Goal: Task Accomplishment & Management: Complete application form

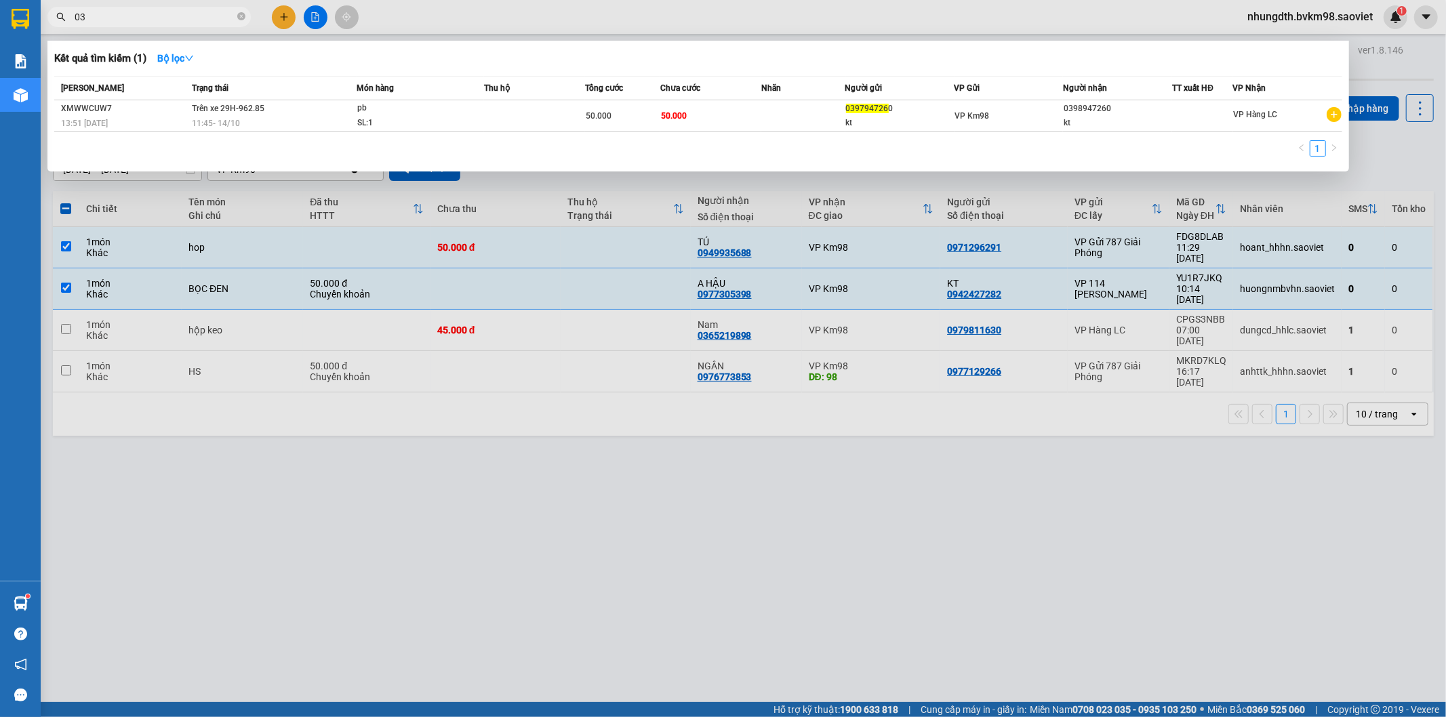
type input "0"
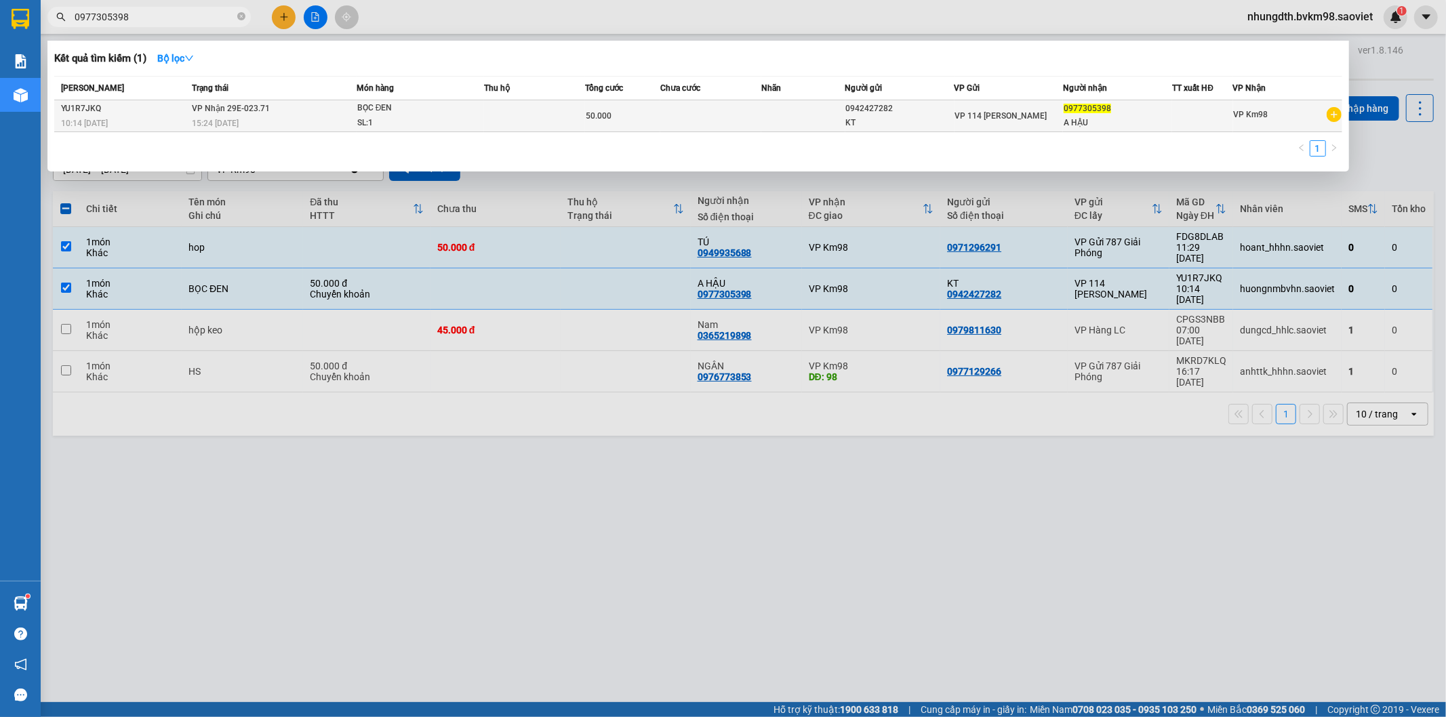
type input "0977305398"
click at [664, 117] on td at bounding box center [710, 116] width 101 height 32
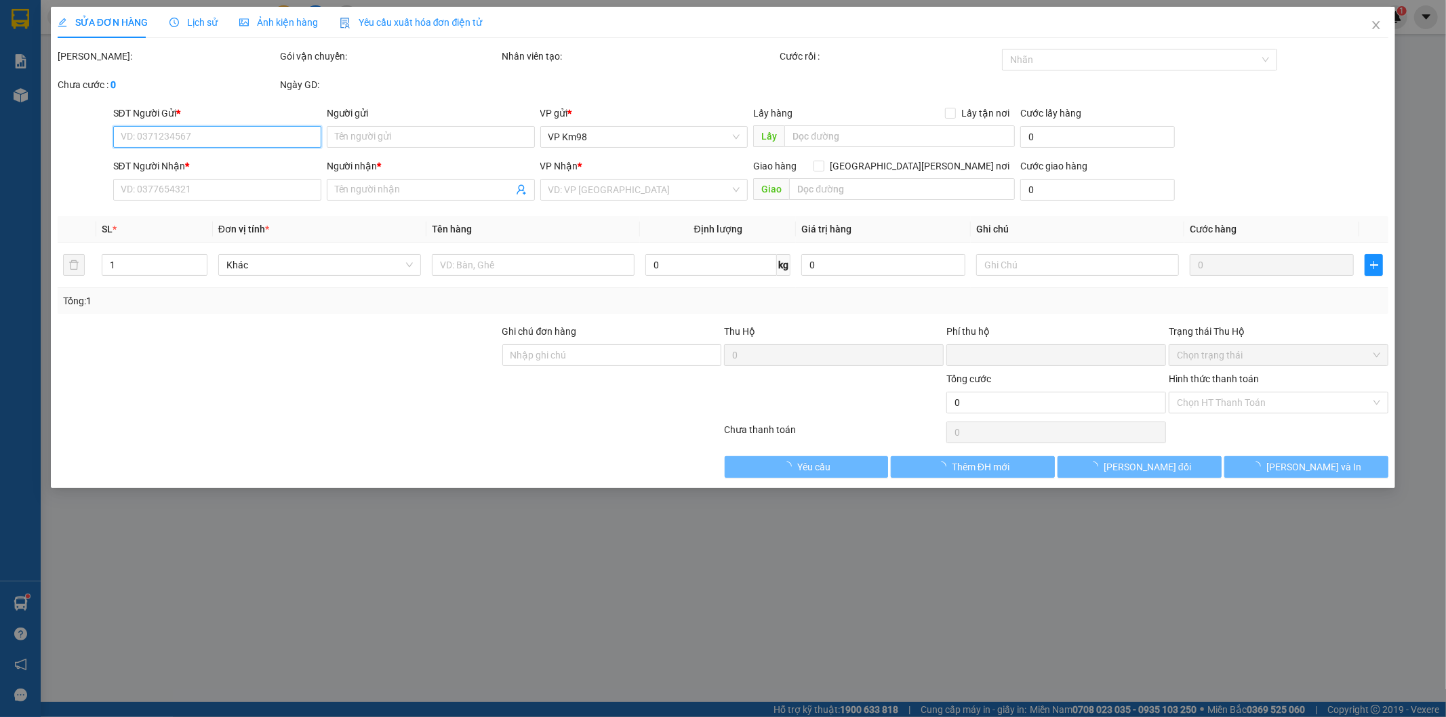
type input "0942427282"
type input "KT"
type input "0977305398"
type input "A HẬU"
type input "0"
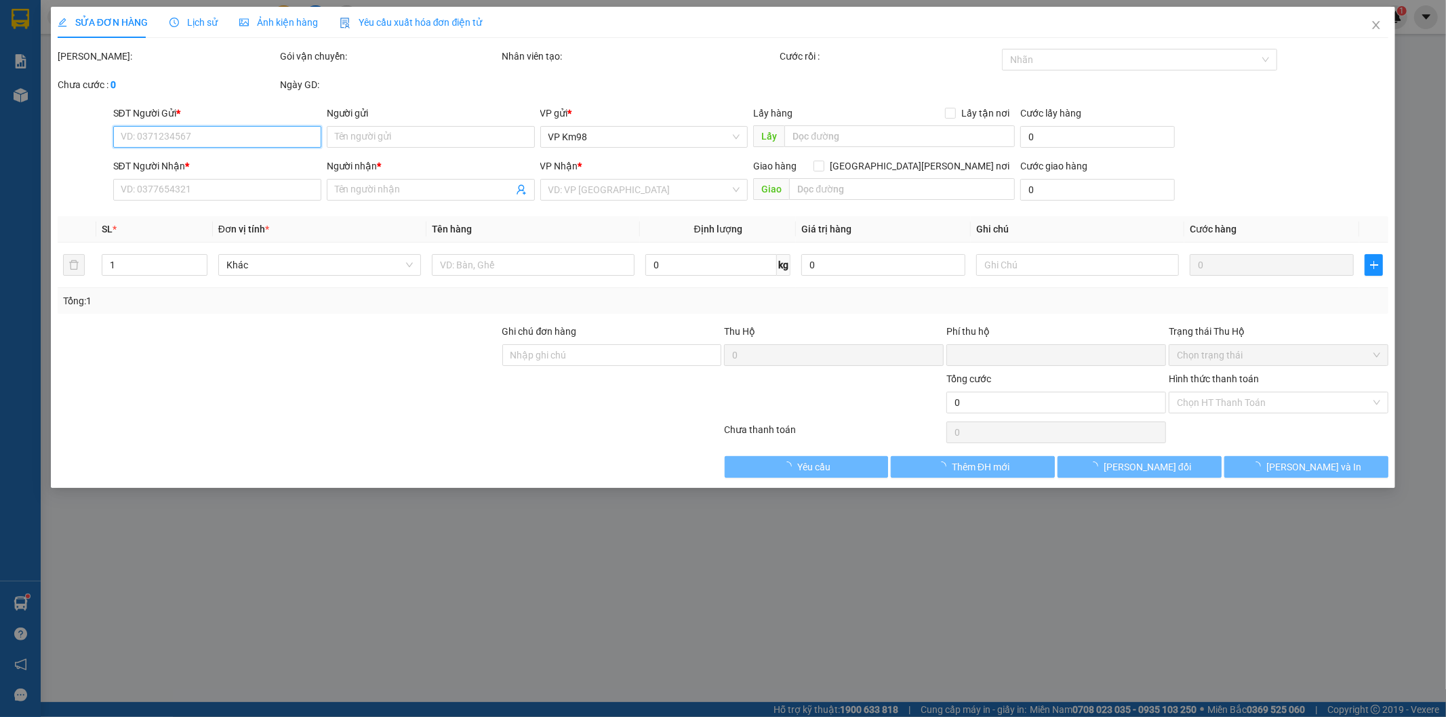
type input "50.000"
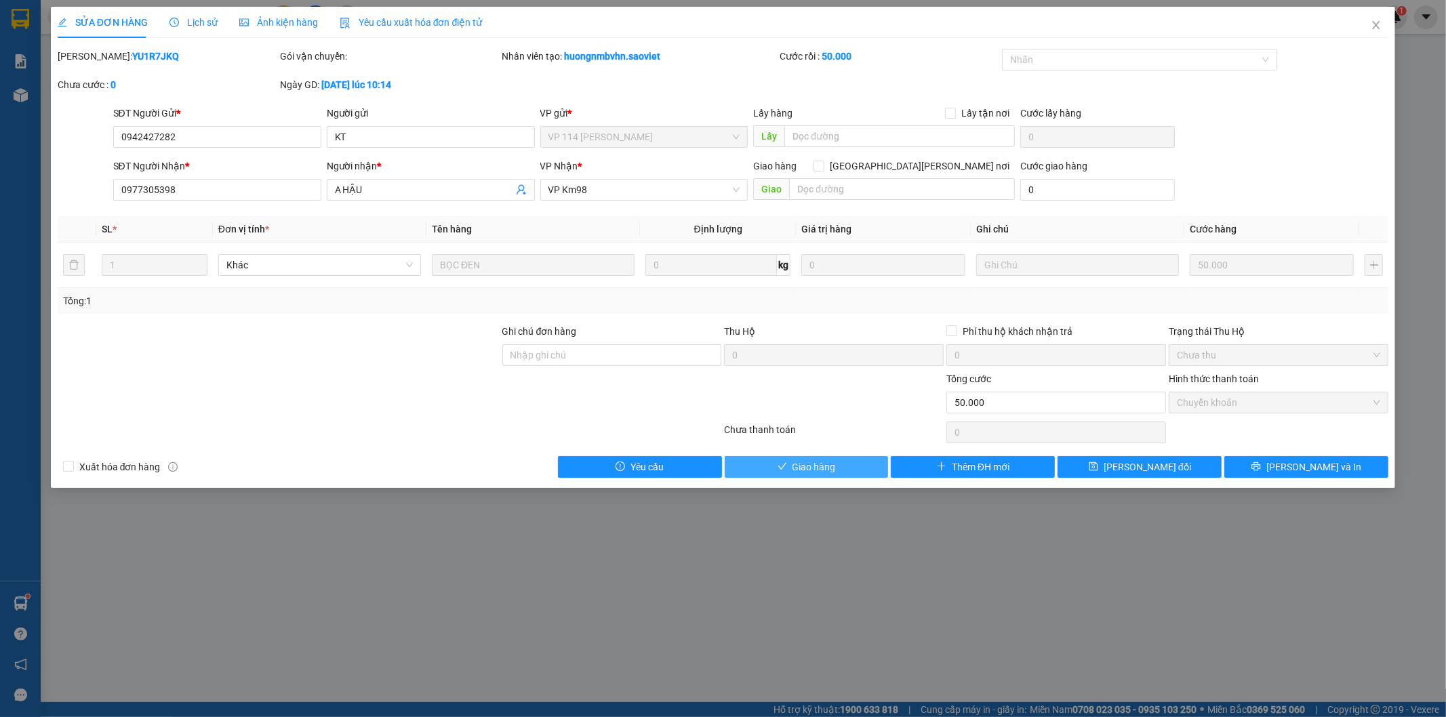
click at [835, 465] on span "Giao hàng" at bounding box center [813, 466] width 43 height 15
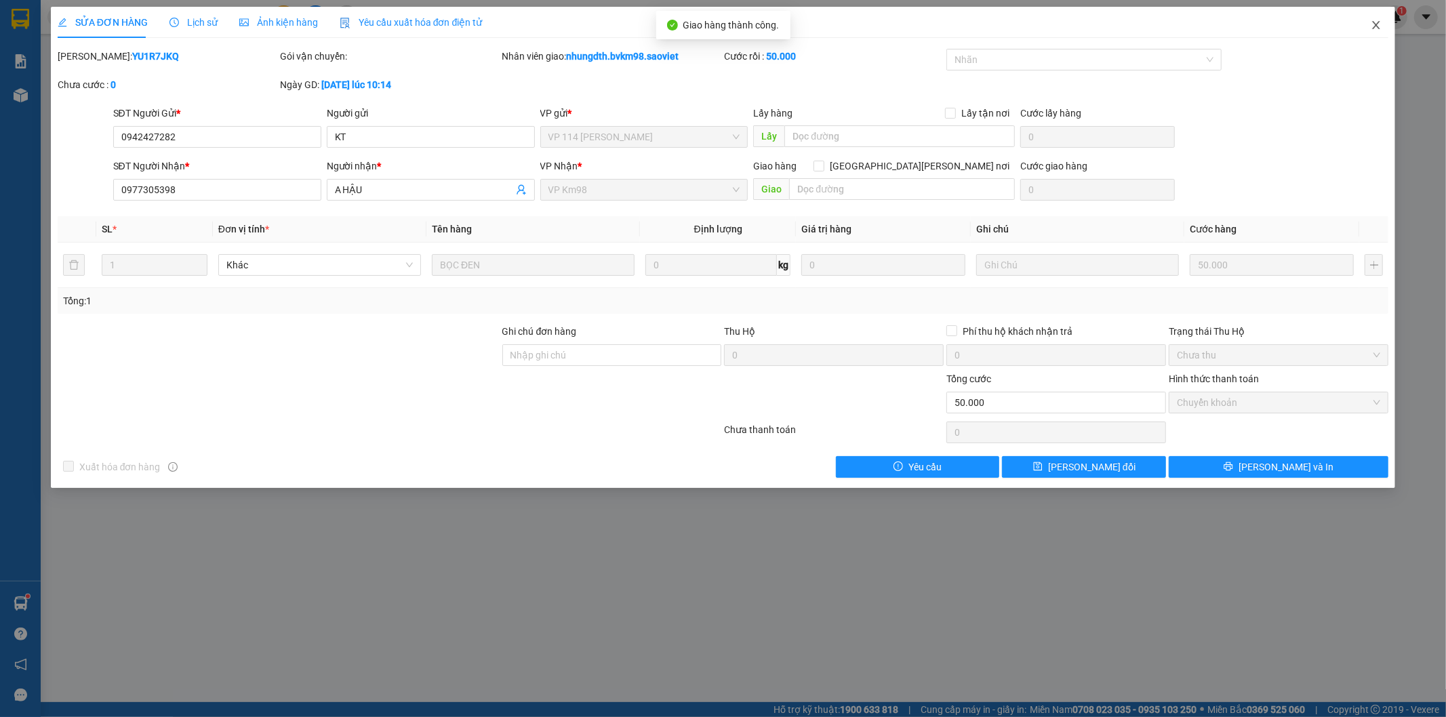
click at [1378, 24] on icon "close" at bounding box center [1375, 25] width 7 height 8
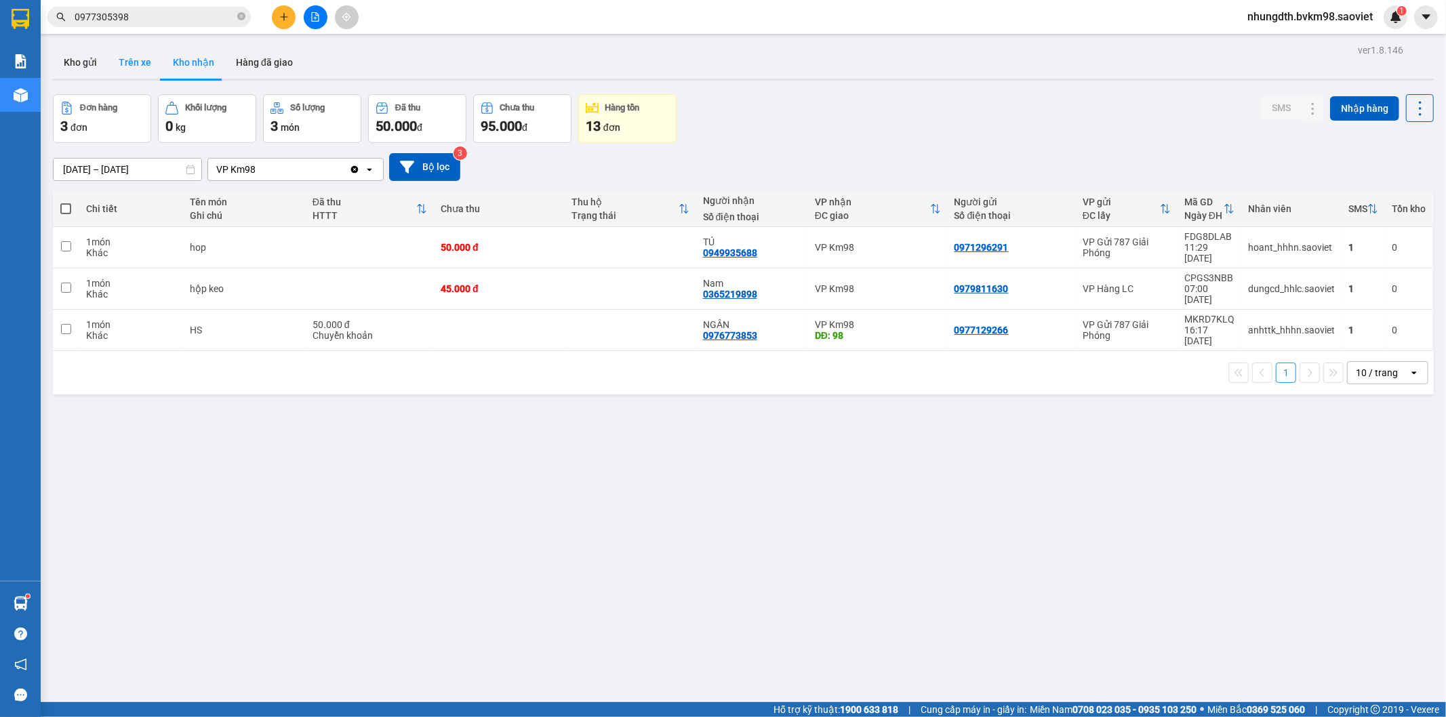
click at [119, 68] on button "Trên xe" at bounding box center [135, 62] width 54 height 33
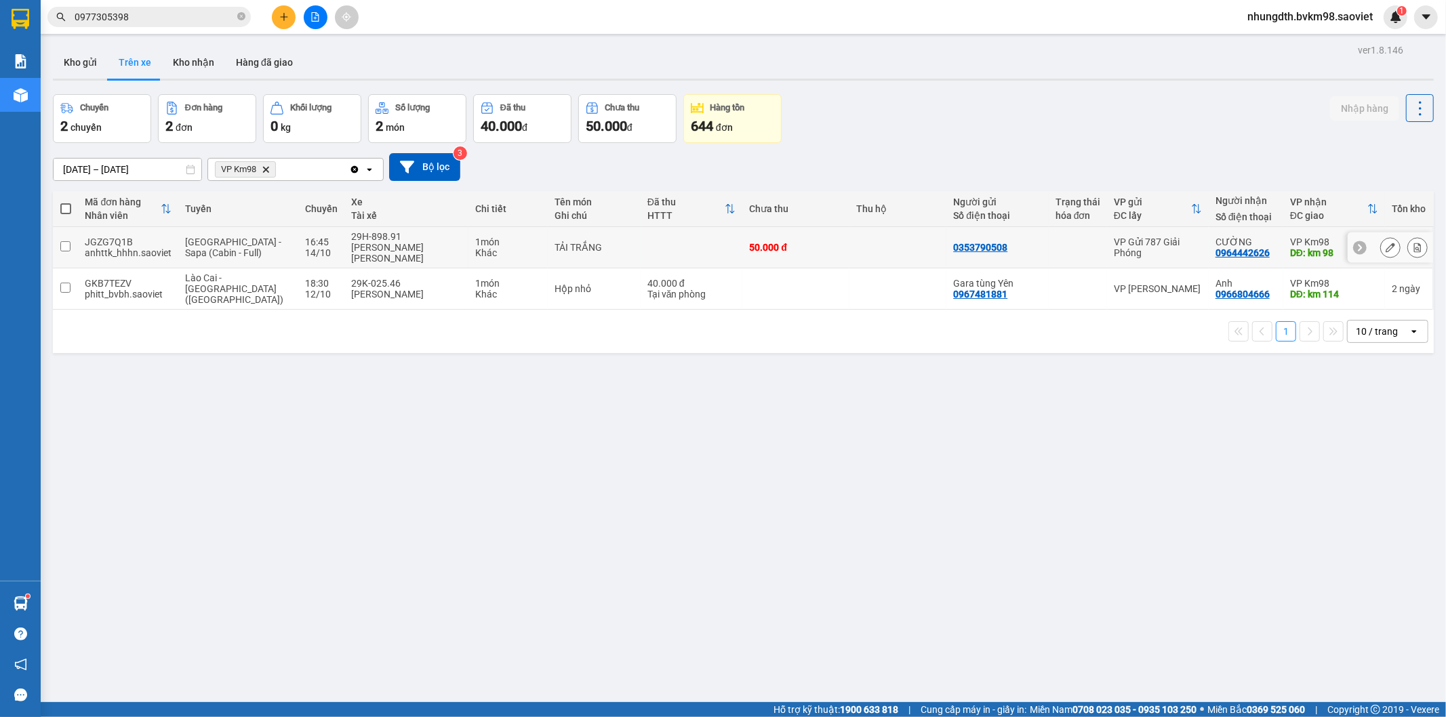
click at [1113, 237] on div "VP Gửi 787 Giải Phóng" at bounding box center [1157, 248] width 88 height 22
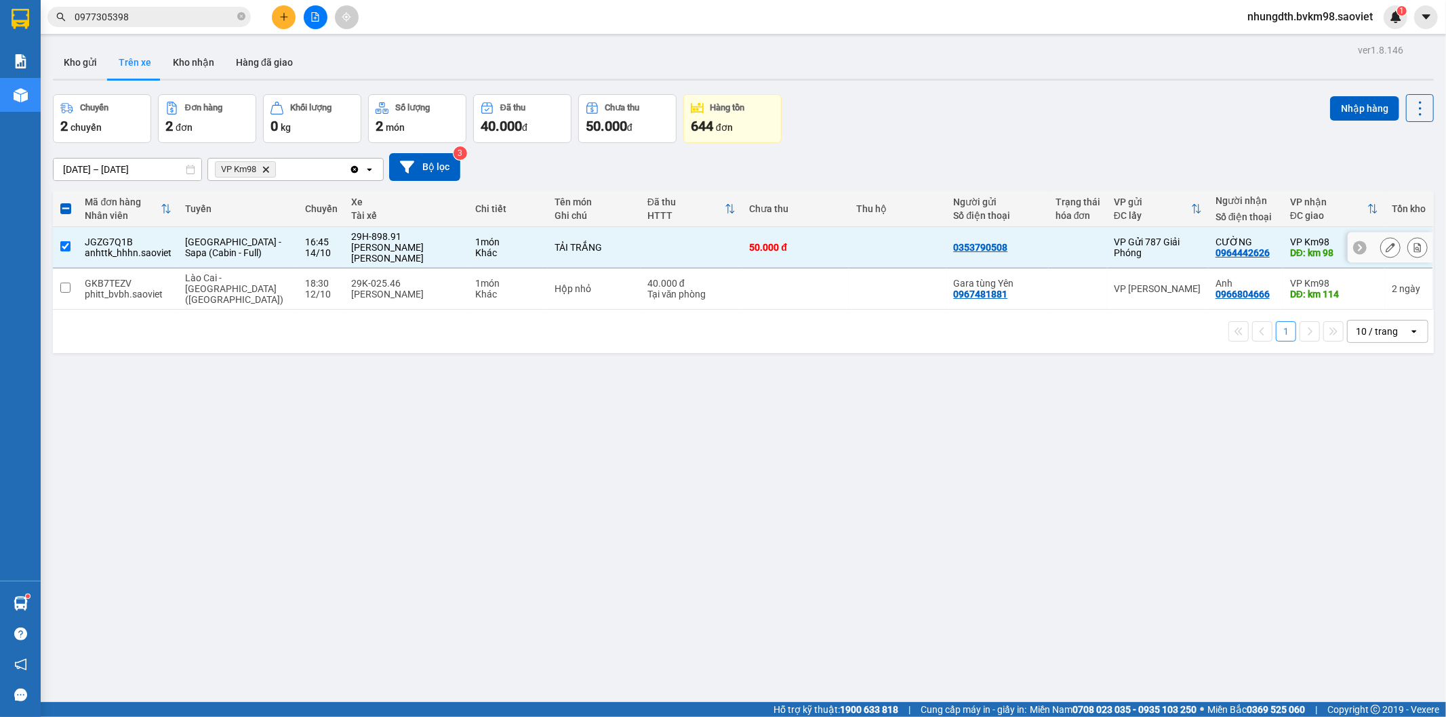
click at [849, 241] on td at bounding box center [898, 247] width 98 height 41
checkbox input "false"
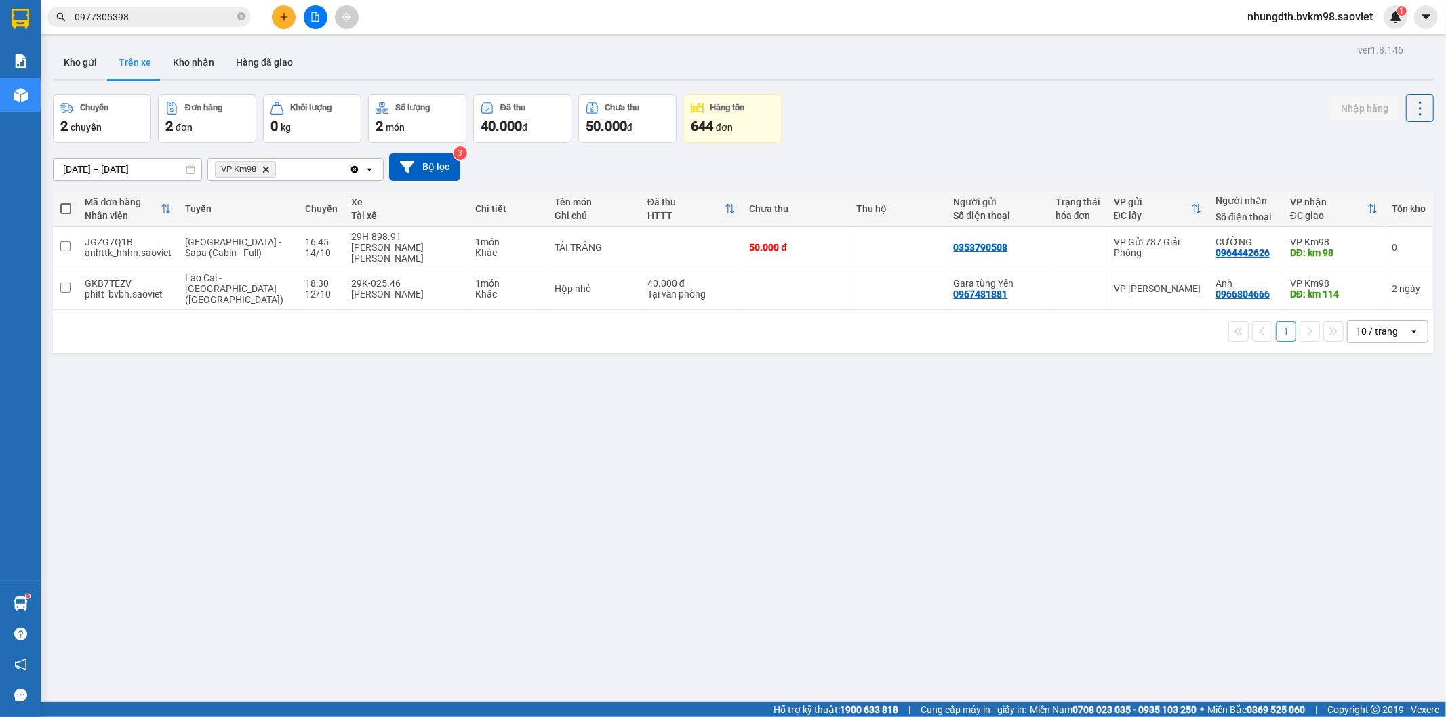
click at [137, 19] on input "0977305398" at bounding box center [155, 16] width 160 height 15
type input "0"
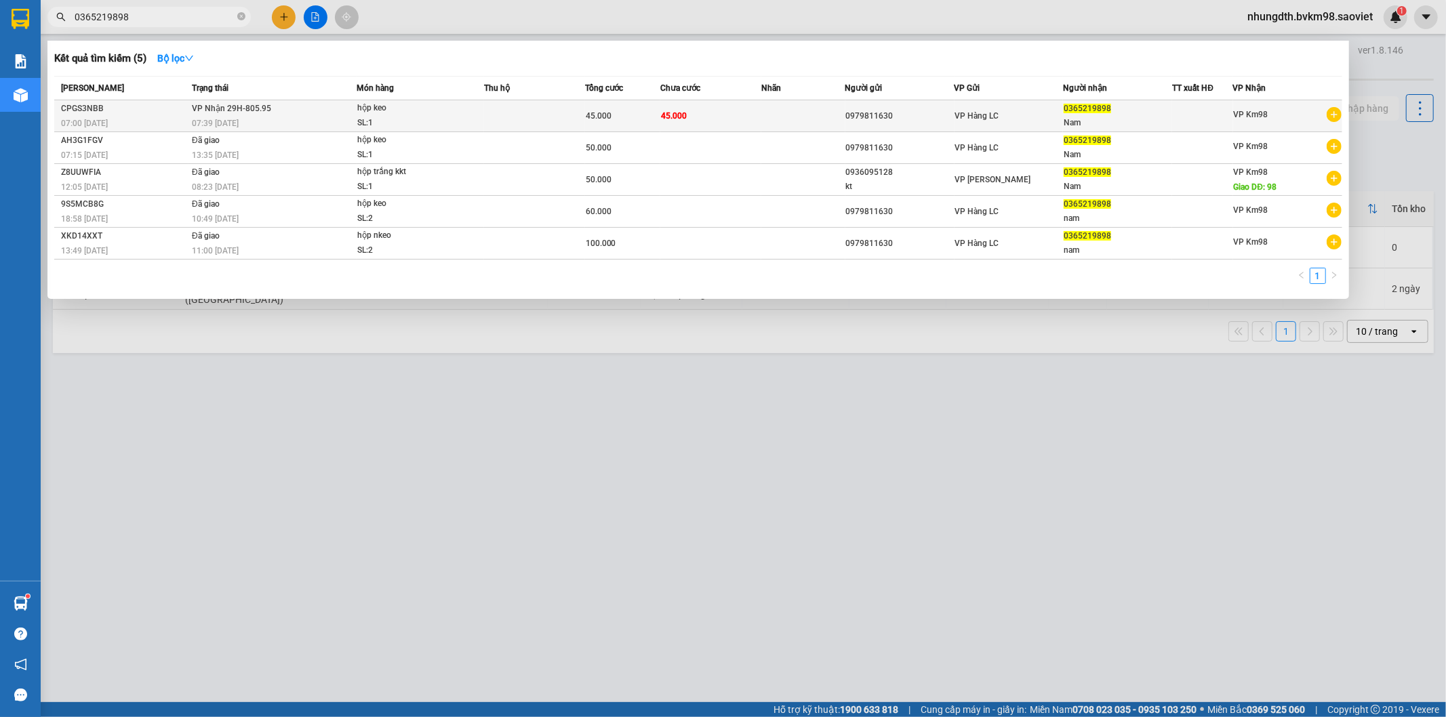
type input "0365219898"
click at [1010, 113] on div "VP Hàng LC" at bounding box center [1009, 115] width 108 height 15
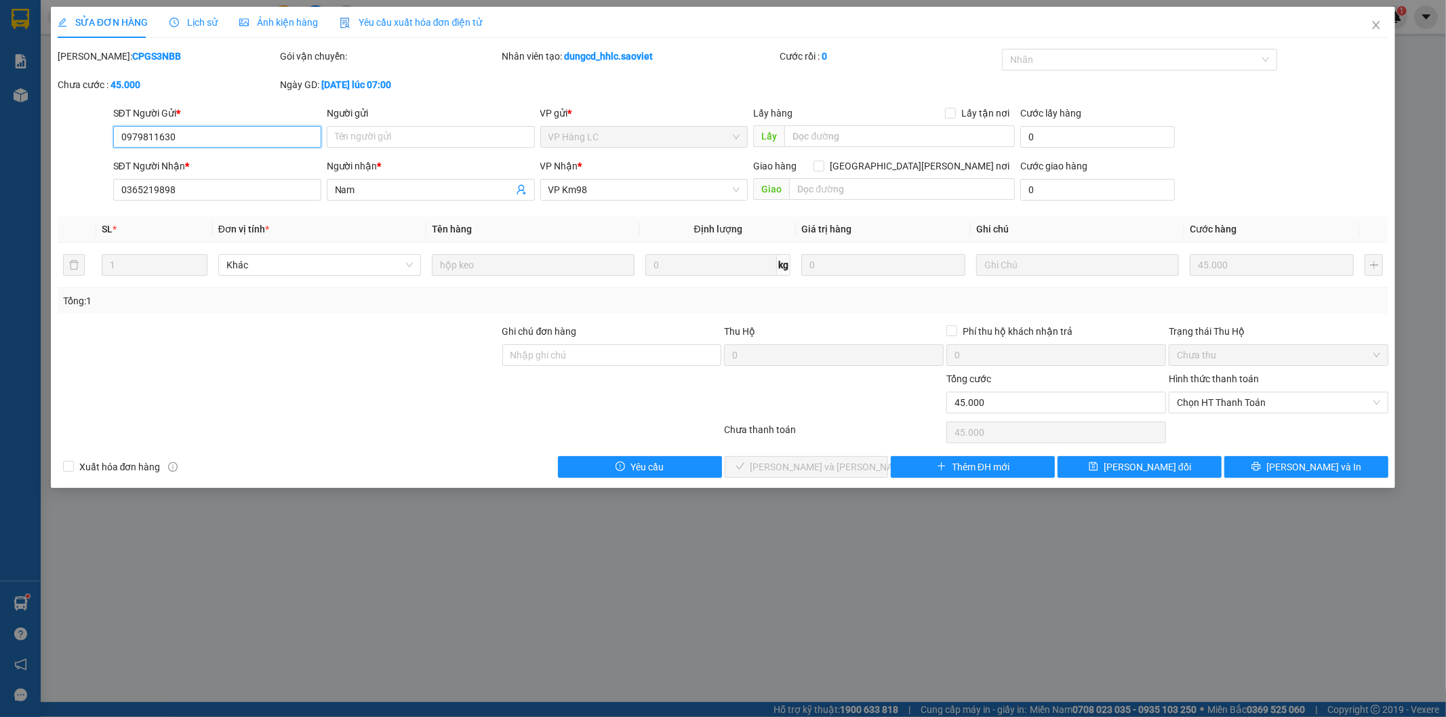
type input "0979811630"
type input "0365219898"
type input "Nam"
type input "0"
type input "45.000"
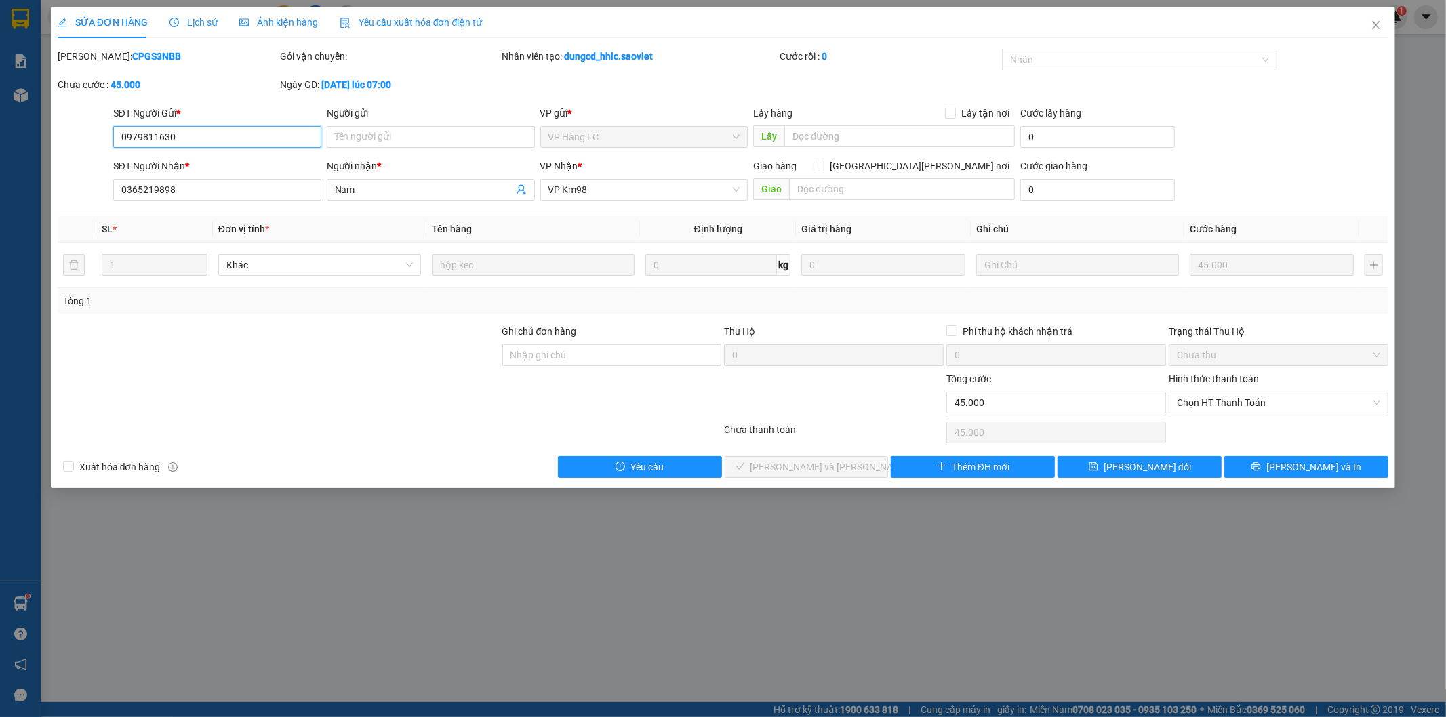
type input "45.000"
click at [1378, 24] on icon "close" at bounding box center [1375, 25] width 7 height 8
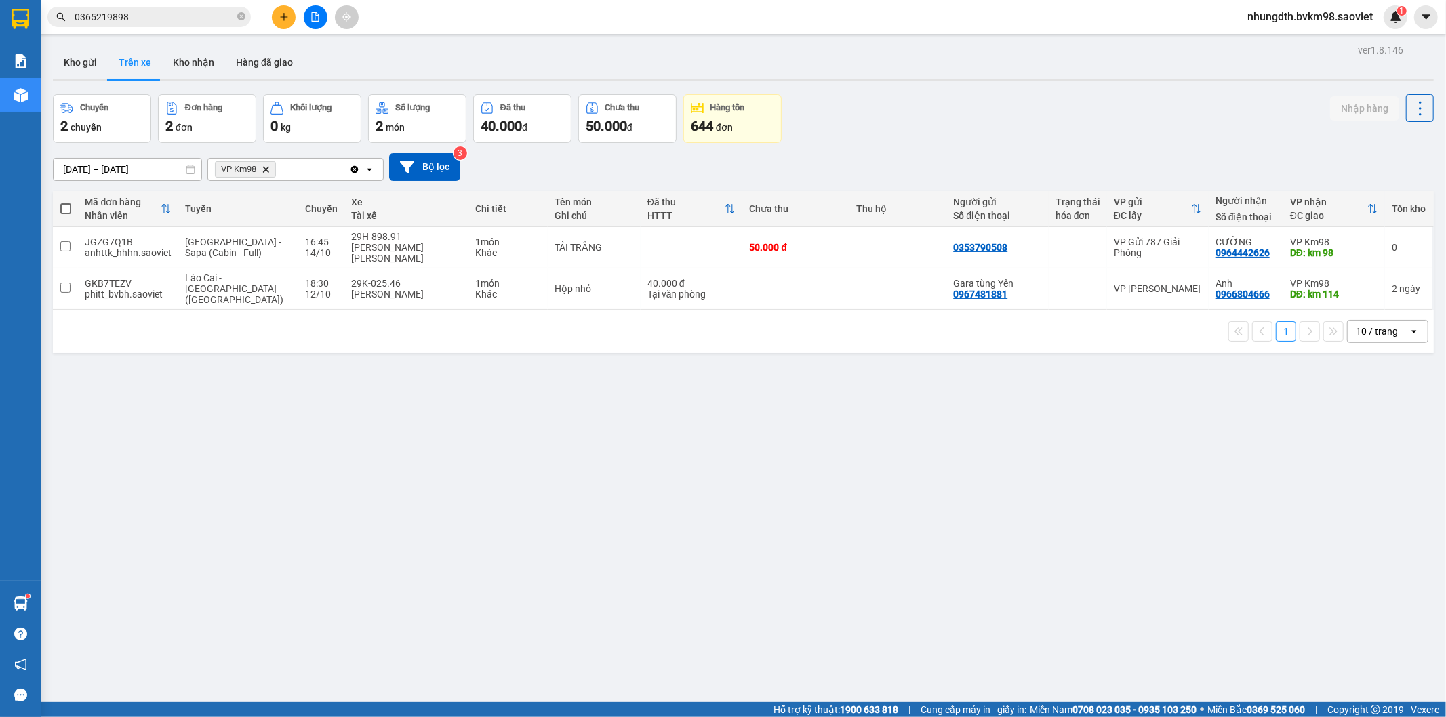
click at [134, 11] on input "0365219898" at bounding box center [155, 16] width 160 height 15
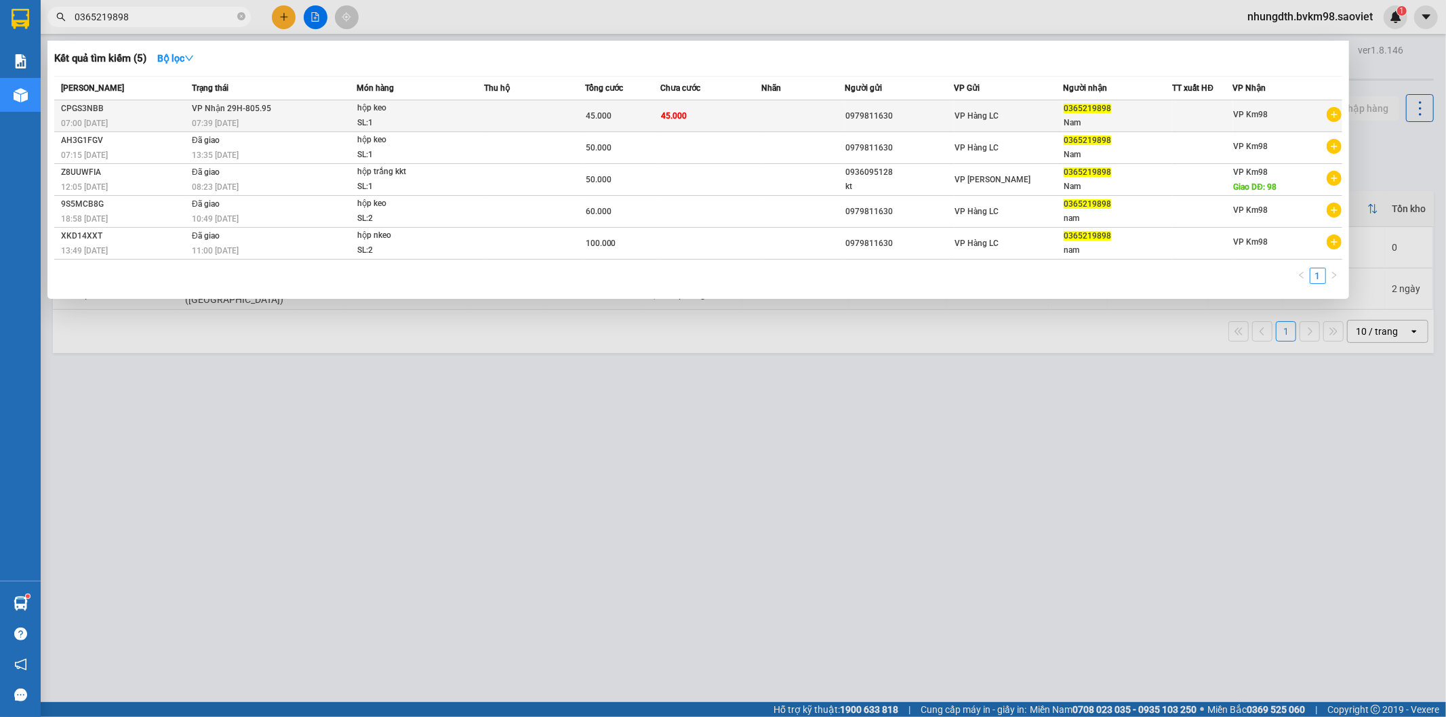
click at [792, 108] on td at bounding box center [803, 116] width 84 height 32
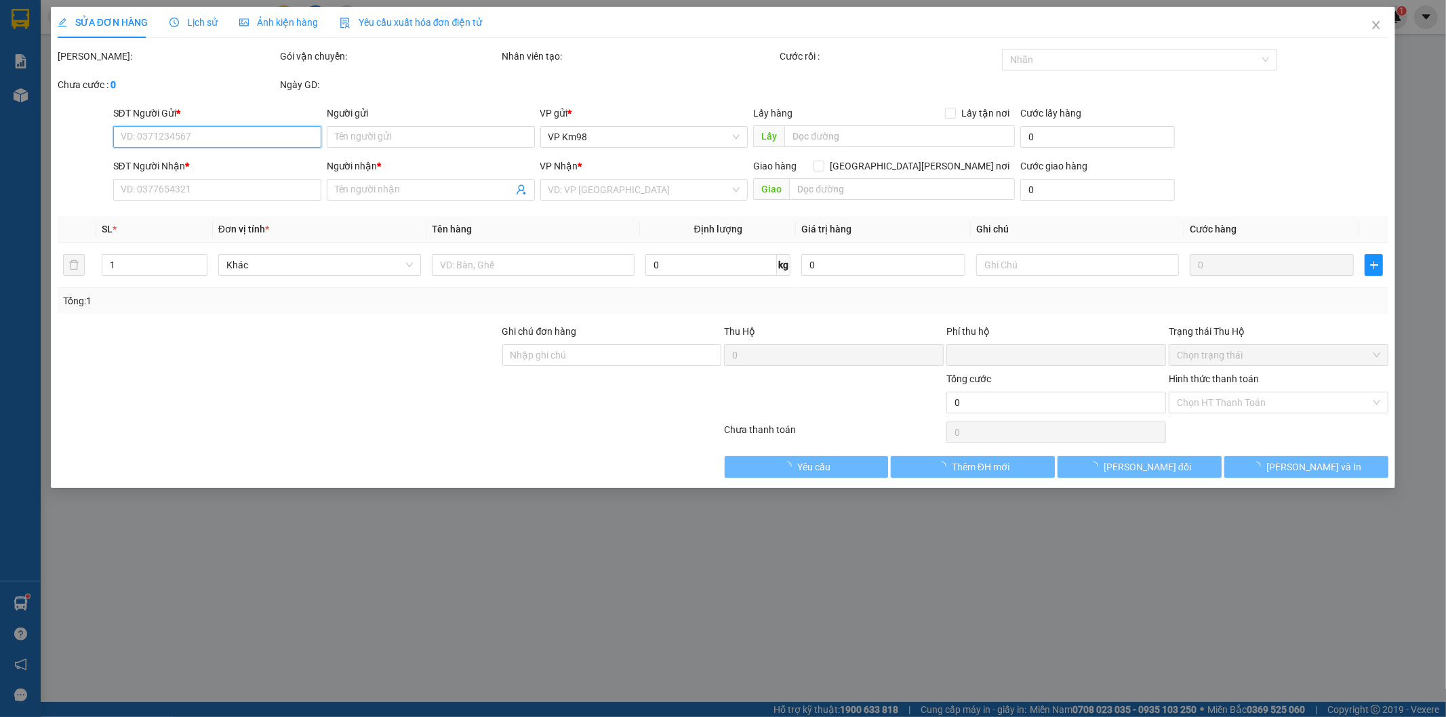
type input "0979811630"
type input "0365219898"
type input "Nam"
type input "0"
type input "45.000"
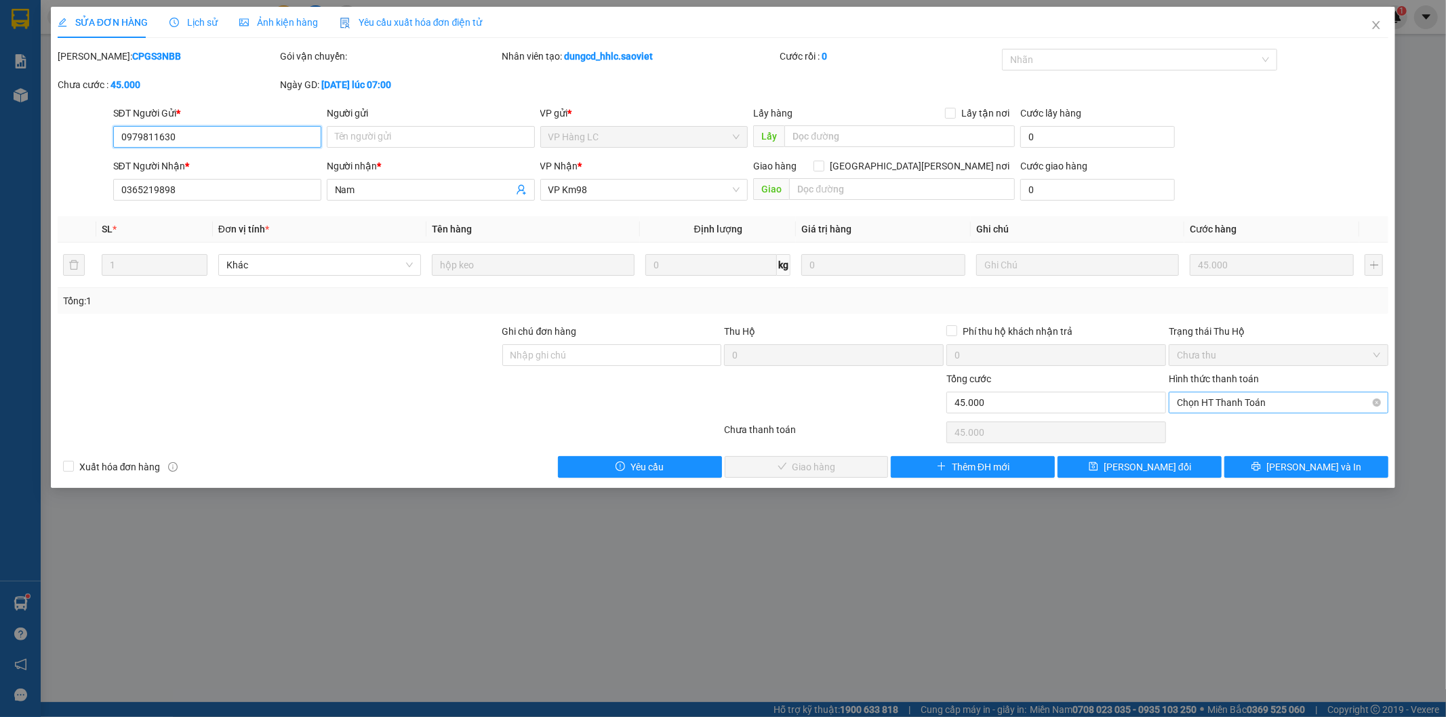
click at [1193, 404] on span "Chọn HT Thanh Toán" at bounding box center [1278, 402] width 203 height 20
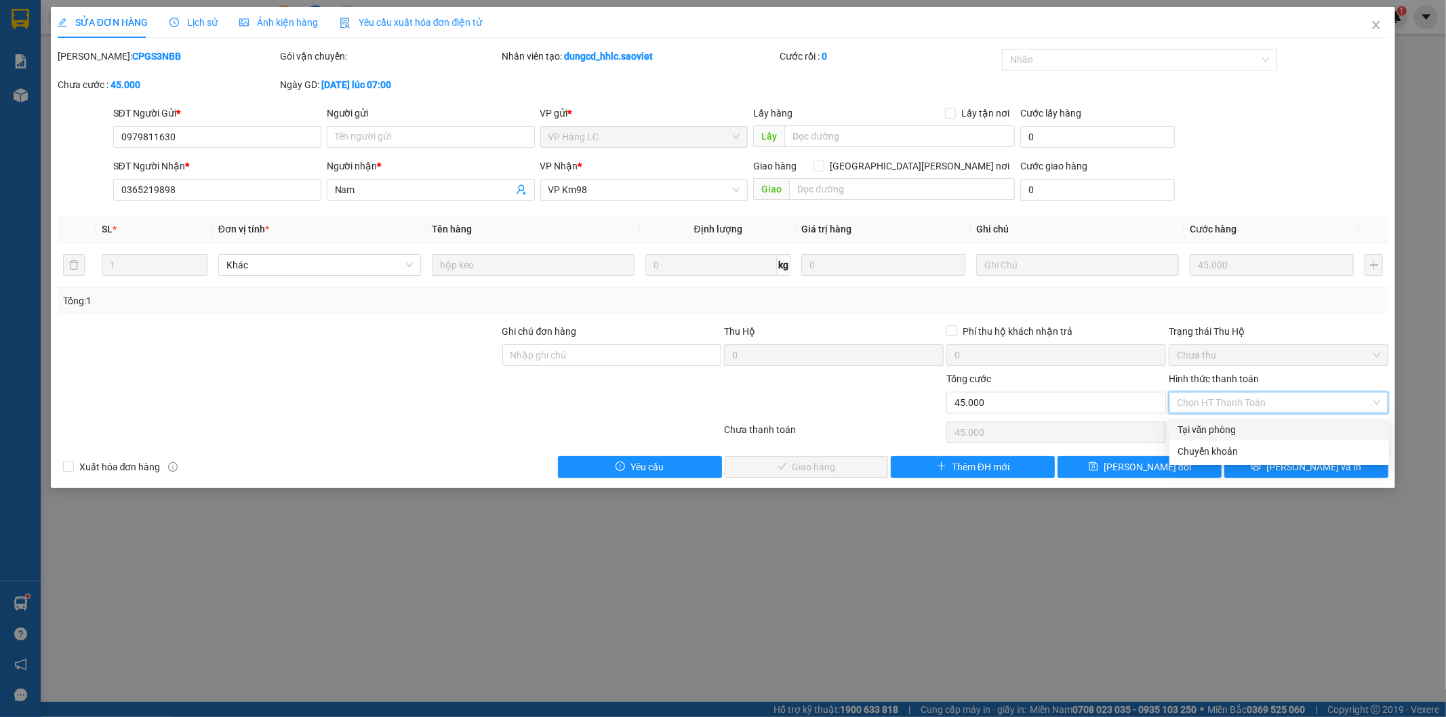
click at [1184, 428] on div "Tại văn phòng" at bounding box center [1278, 429] width 203 height 15
type input "0"
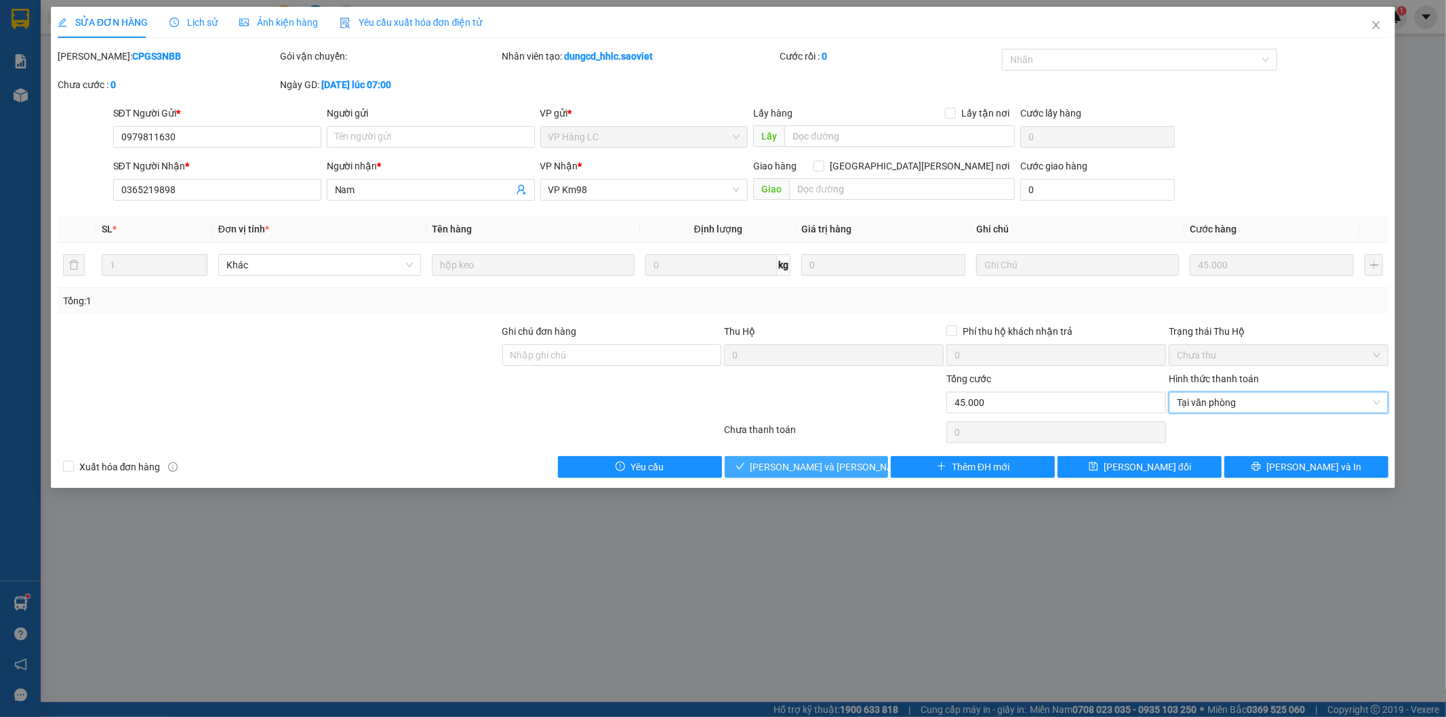
click at [855, 473] on button "[PERSON_NAME] và [PERSON_NAME] hàng" at bounding box center [806, 467] width 164 height 22
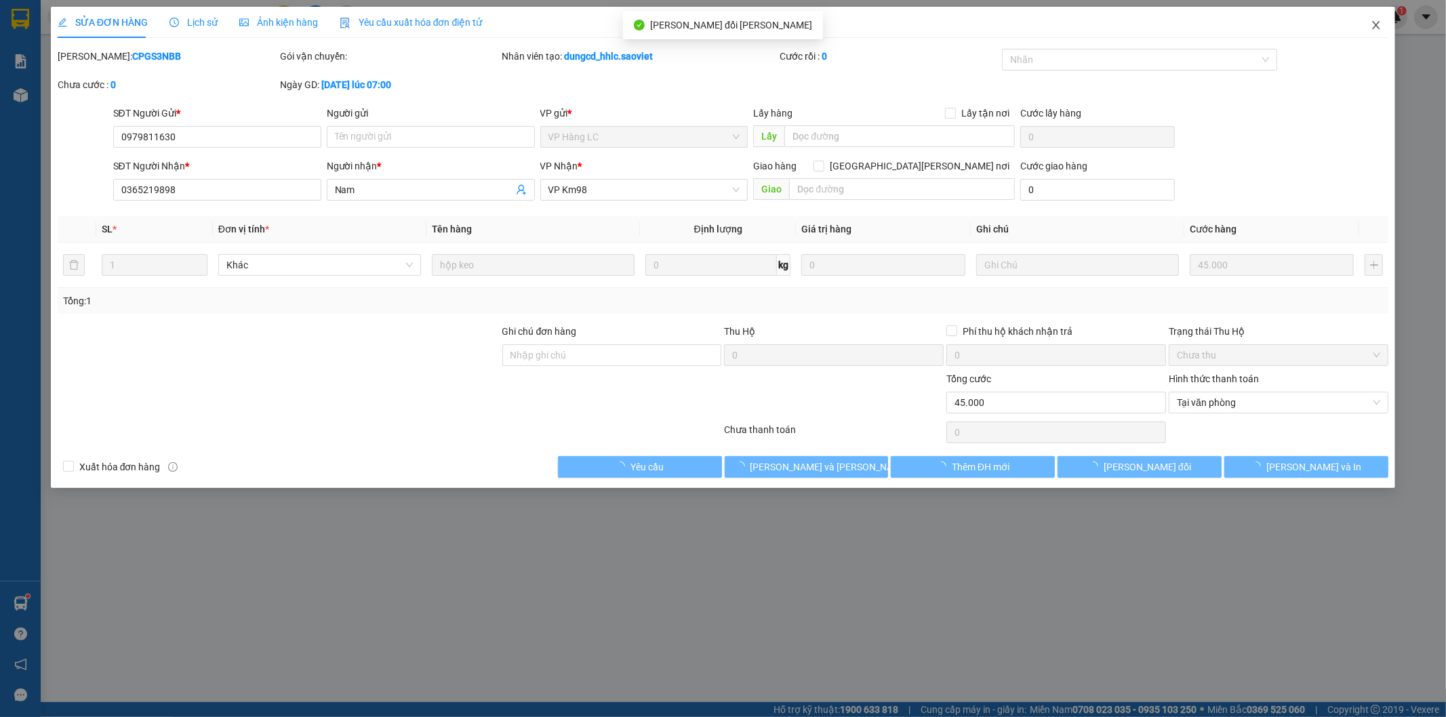
click at [1380, 23] on icon "close" at bounding box center [1375, 25] width 11 height 11
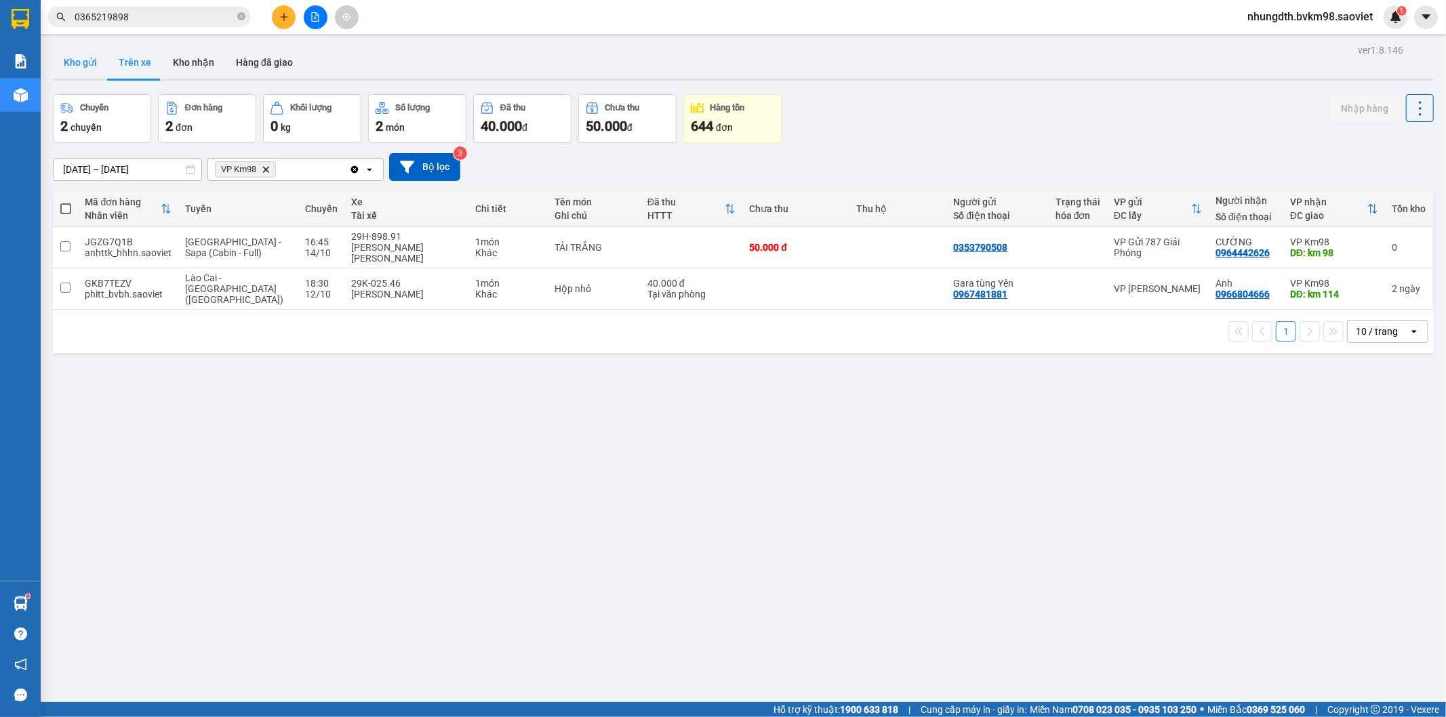
click at [85, 57] on button "Kho gửi" at bounding box center [80, 62] width 55 height 33
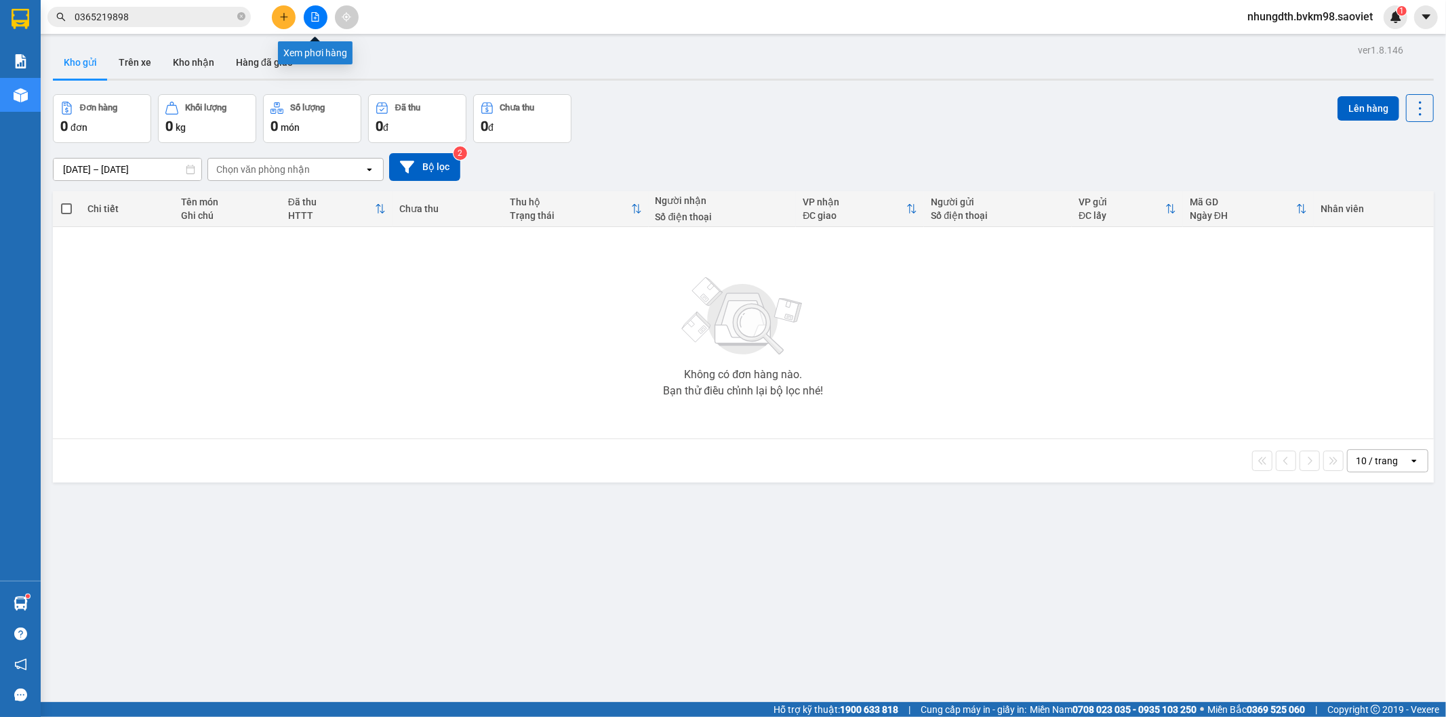
click at [314, 22] on button at bounding box center [316, 17] width 24 height 24
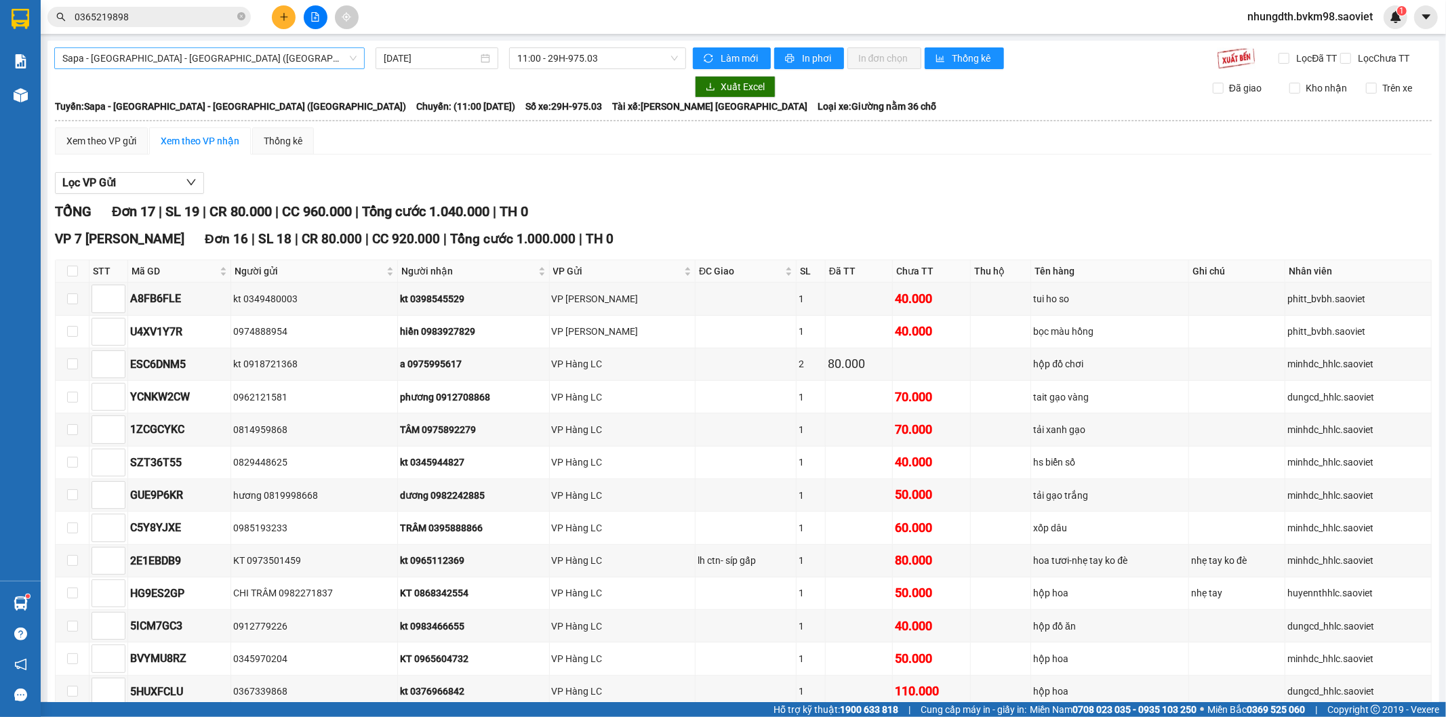
click at [186, 64] on span "Sapa - [GEOGRAPHIC_DATA] - [GEOGRAPHIC_DATA] ([GEOGRAPHIC_DATA])" at bounding box center [209, 58] width 294 height 20
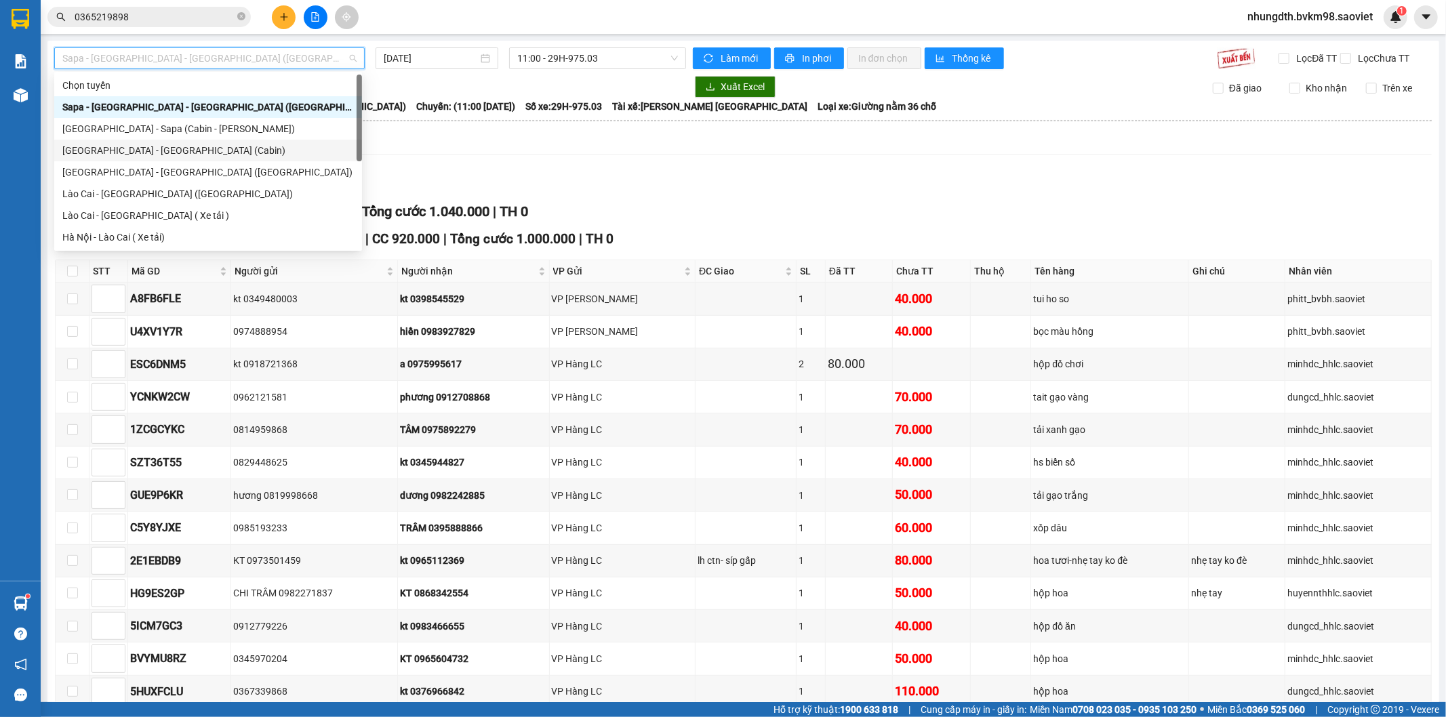
scroll to position [108, 0]
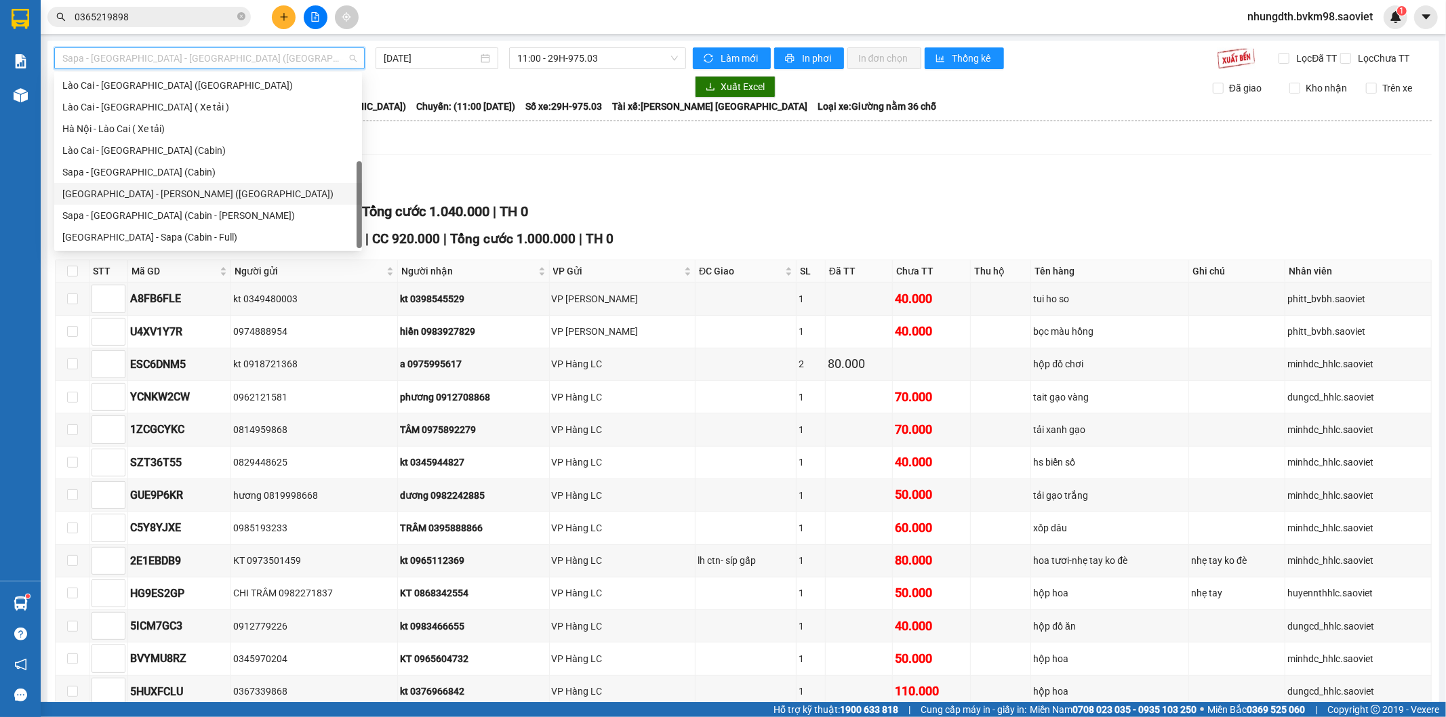
click at [177, 192] on div "[GEOGRAPHIC_DATA] - [PERSON_NAME] ([GEOGRAPHIC_DATA])" at bounding box center [207, 193] width 291 height 15
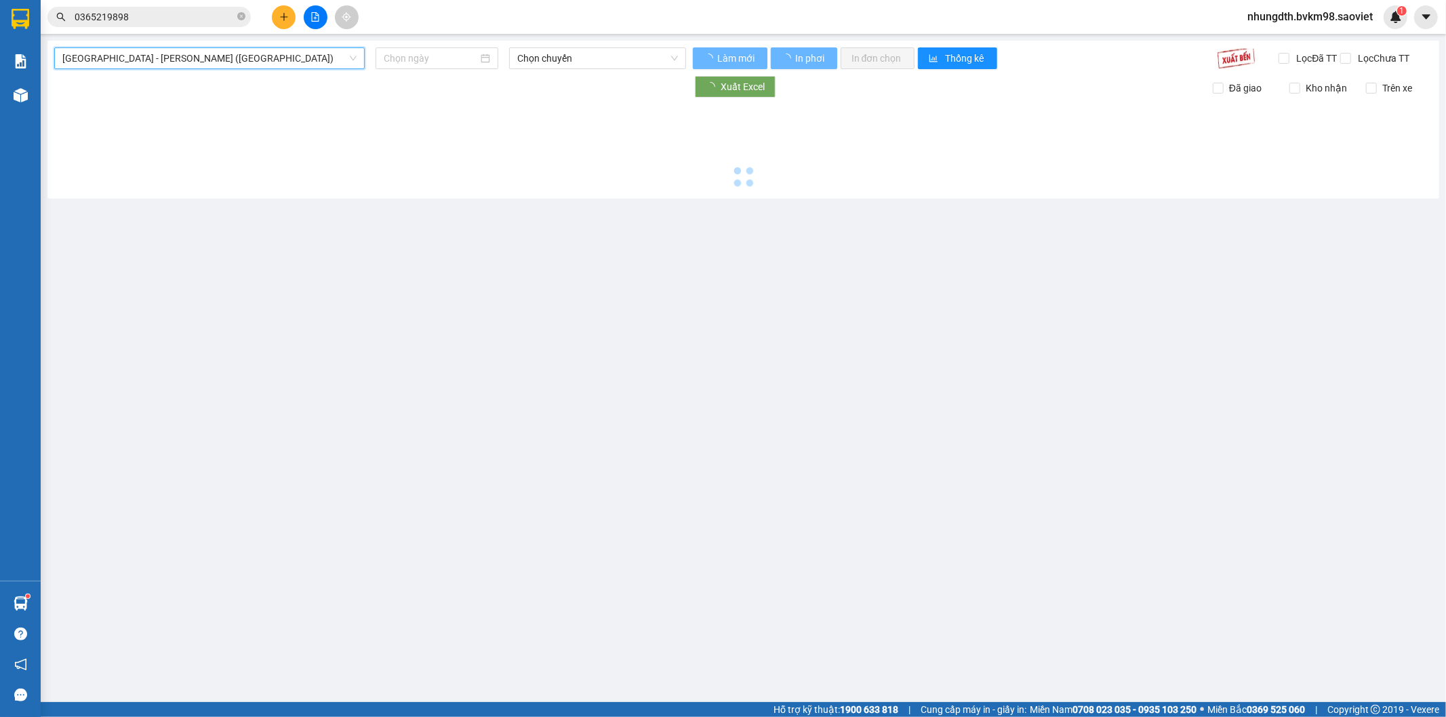
type input "[DATE]"
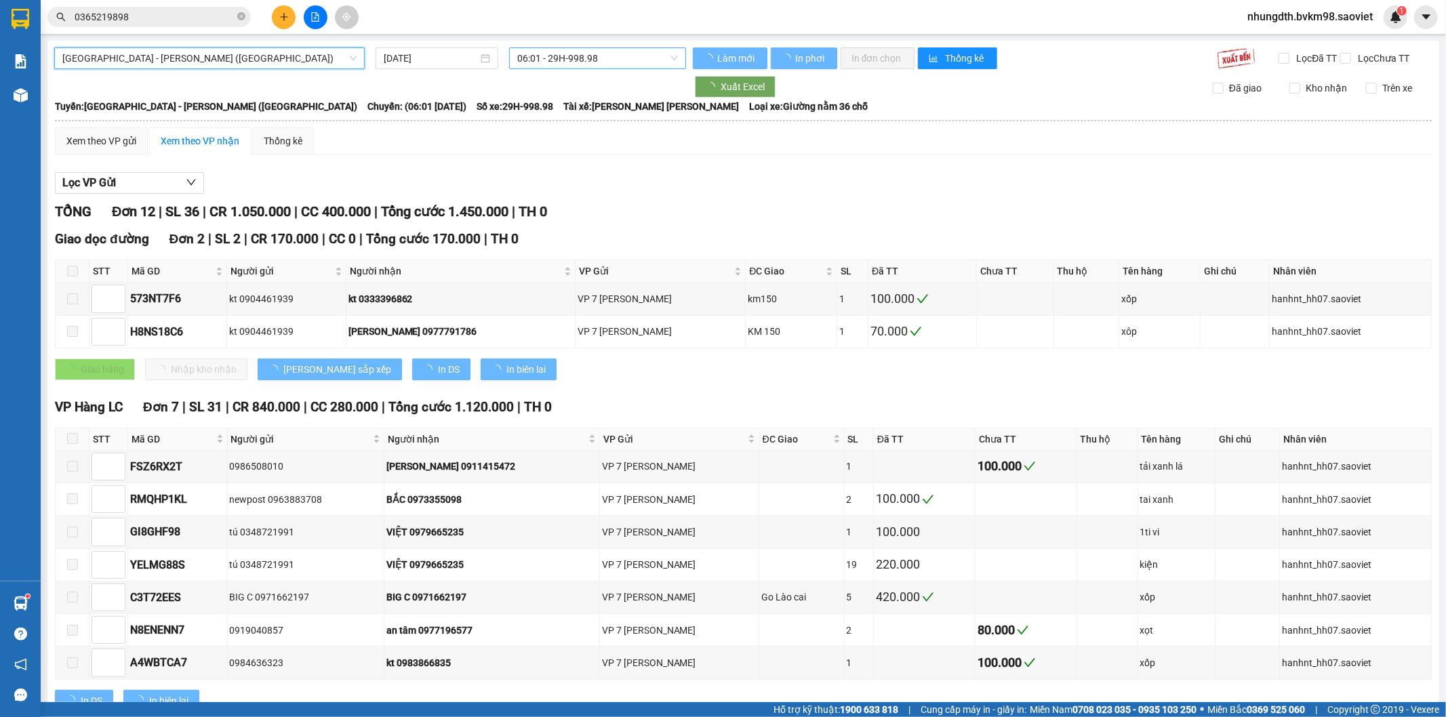
click at [563, 57] on span "06:01 - 29H-998.98" at bounding box center [597, 58] width 160 height 20
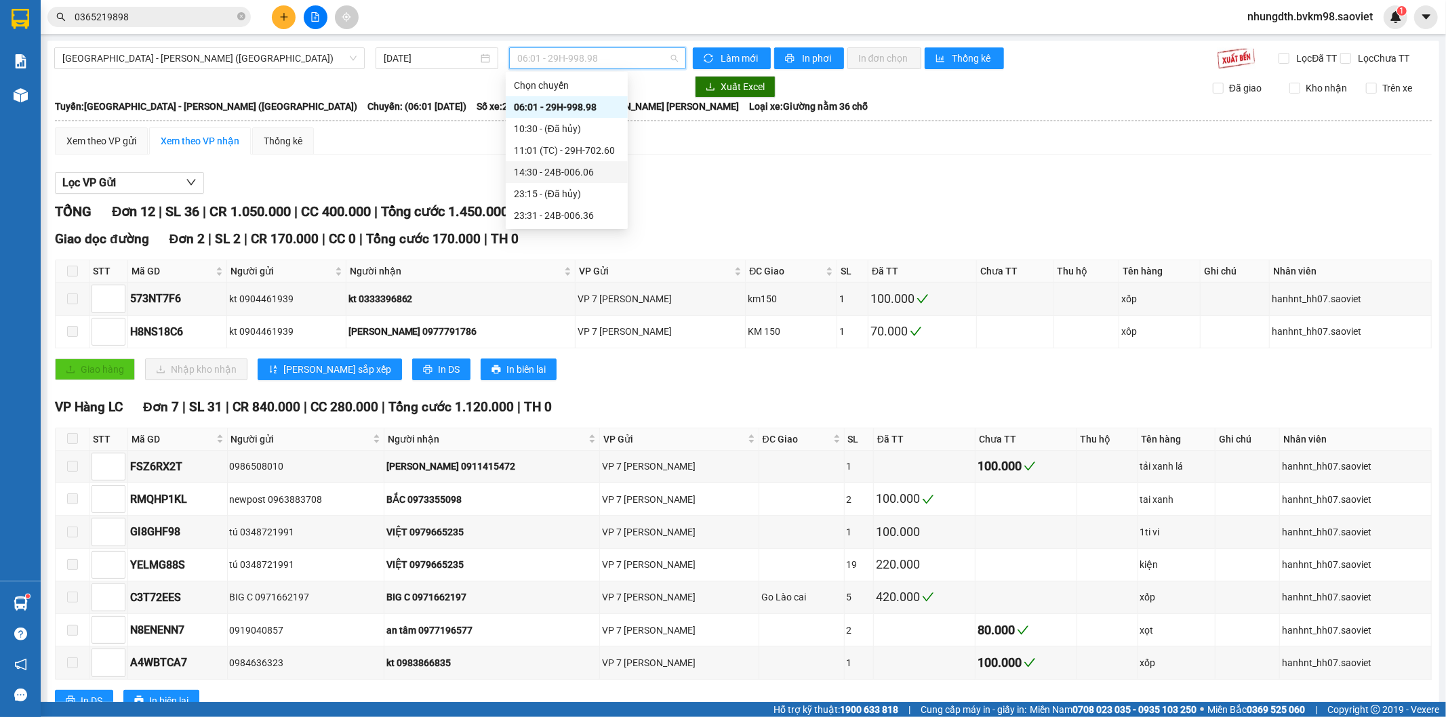
click at [565, 171] on div "14:30 - 24B-006.06" at bounding box center [567, 172] width 106 height 15
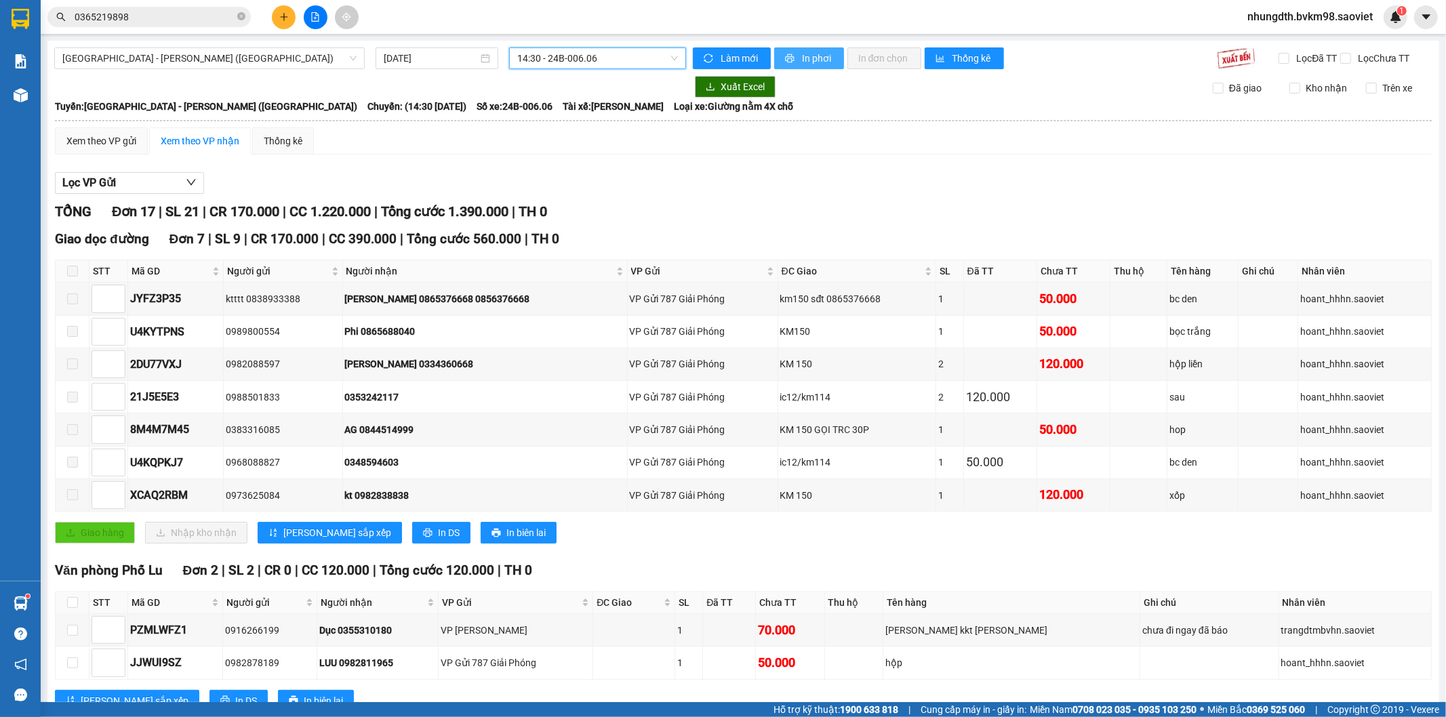
click at [802, 58] on span "In phơi" at bounding box center [817, 58] width 31 height 15
click at [1300, 369] on div "hoant_hhhn.saoviet" at bounding box center [1364, 363] width 129 height 15
